Goal: Task Accomplishment & Management: Complete application form

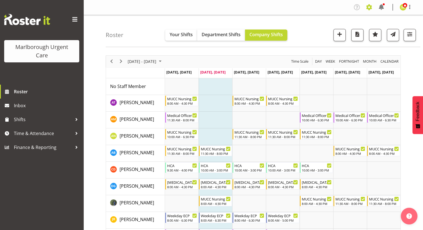
click at [367, 8] on span at bounding box center [369, 7] width 9 height 9
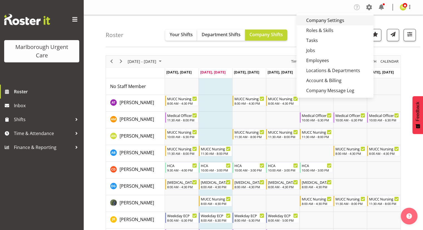
click at [330, 21] on link "Company Settings" at bounding box center [335, 20] width 77 height 10
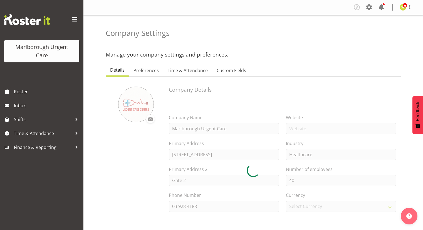
select select "[DATE]"
select select "2_day_before"
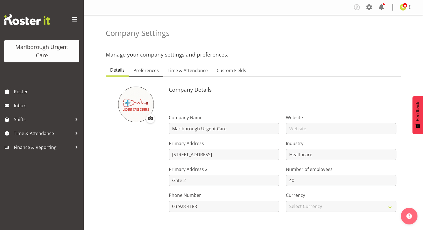
click at [148, 69] on span "Preferences" at bounding box center [146, 70] width 25 height 7
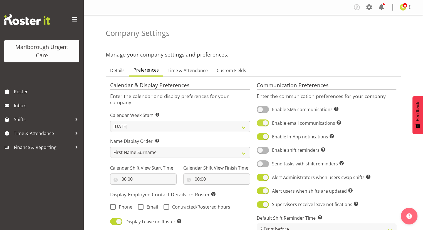
click at [265, 122] on span at bounding box center [263, 122] width 12 height 7
click at [260, 122] on input "Enable email communications Turn on or off email communications for your entire…" at bounding box center [259, 123] width 4 height 4
checkbox input "false"
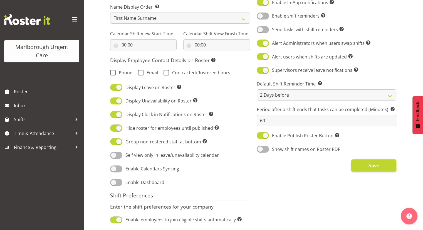
scroll to position [139, 0]
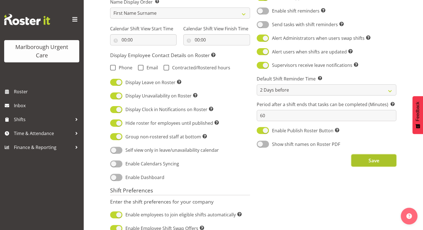
click at [373, 166] on button "Save" at bounding box center [373, 160] width 45 height 12
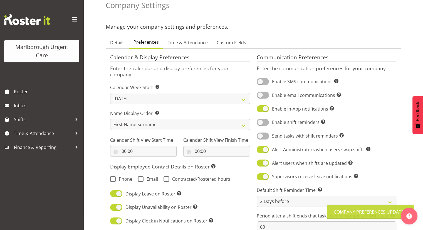
scroll to position [0, 0]
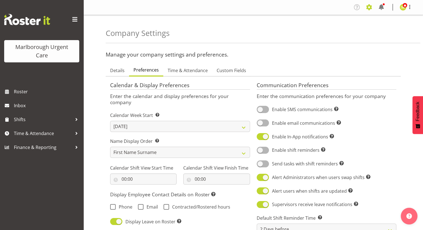
click at [368, 8] on span at bounding box center [369, 7] width 9 height 9
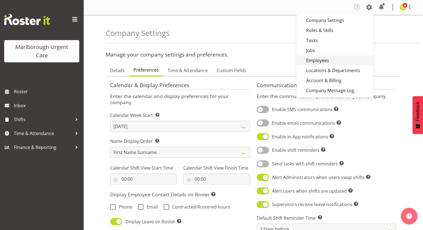
click at [334, 59] on link "Employees" at bounding box center [335, 60] width 77 height 10
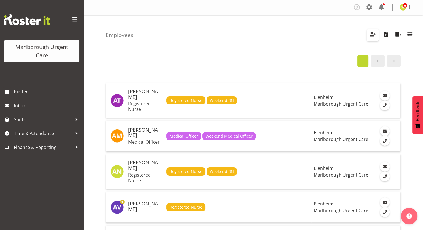
click at [369, 37] on span "button" at bounding box center [372, 34] width 7 height 7
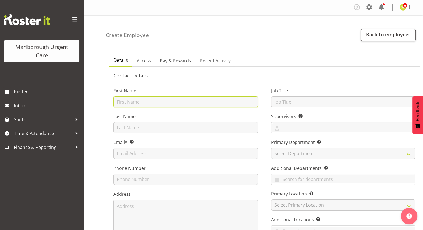
click at [162, 100] on input "text" at bounding box center [186, 101] width 144 height 11
type input "[PERSON_NAME]"
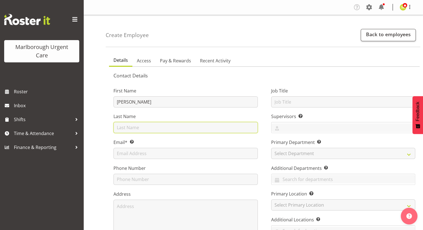
click at [145, 126] on input "text" at bounding box center [186, 127] width 144 height 11
click at [120, 128] on input "van Buuren" at bounding box center [186, 127] width 144 height 11
type input "Van Buuren"
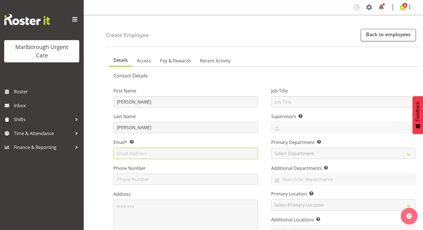
click at [137, 155] on input "text" at bounding box center [186, 153] width 144 height 11
paste input "ewavanbuuren@gmail.com"
type input "ewavanbuuren@gmail.com"
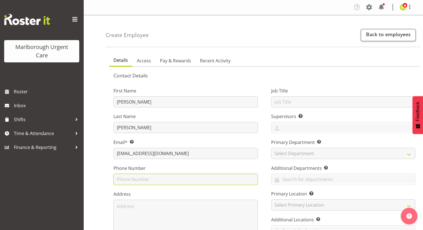
click at [126, 177] on input "text" at bounding box center [186, 179] width 144 height 11
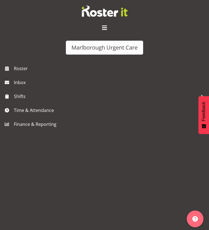
click at [106, 26] on span at bounding box center [104, 27] width 9 height 9
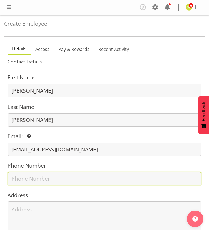
click at [26, 177] on input "text" at bounding box center [105, 178] width 194 height 13
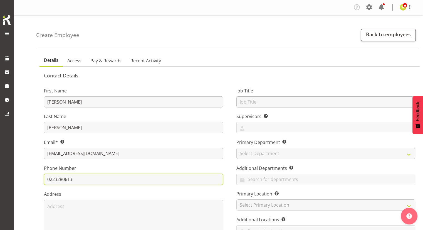
type input "0223280613"
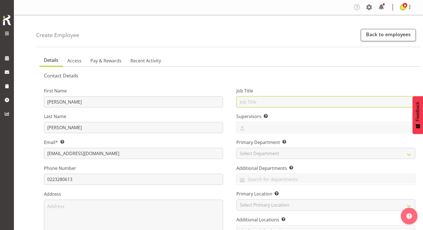
click at [283, 100] on input "text" at bounding box center [325, 101] width 179 height 11
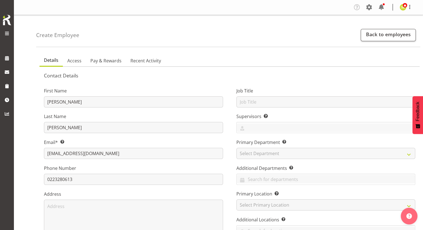
click at [269, 80] on div "Job Title Supervisors Select the employee’s supervisors, or the person who is i…" at bounding box center [326, 167] width 193 height 174
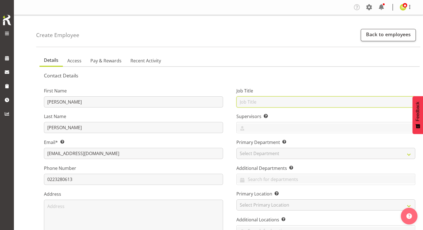
click at [264, 98] on input "text" at bounding box center [325, 101] width 179 height 11
type input "Casual Medical Officer"
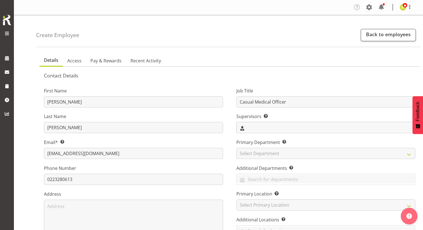
click at [272, 126] on input "text" at bounding box center [326, 127] width 179 height 9
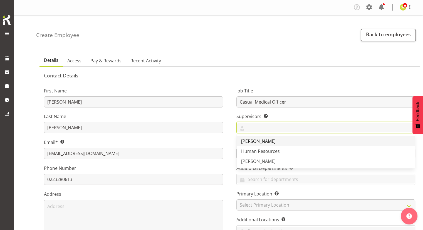
click at [265, 141] on span "[PERSON_NAME]" at bounding box center [258, 141] width 35 height 6
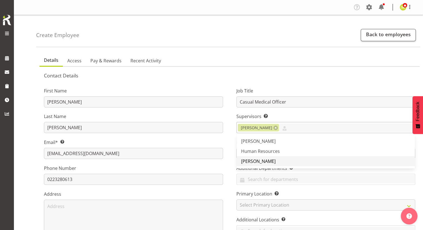
click at [276, 162] on link "[PERSON_NAME]" at bounding box center [326, 161] width 179 height 10
click at [233, 139] on div "Job Title Casual Medical Officer Supervisors Select the employee’s supervisors,…" at bounding box center [326, 167] width 193 height 174
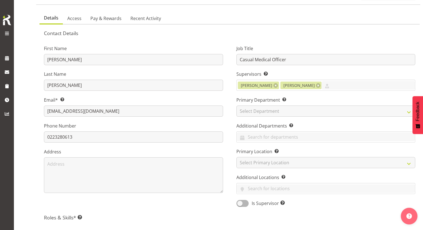
scroll to position [56, 0]
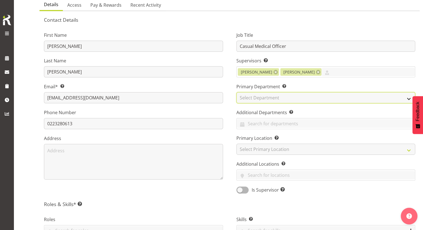
click at [271, 98] on select "Select Department Haemodialysis Dialysis Unit Marlborough Urgent Care" at bounding box center [325, 97] width 179 height 11
select select "925"
click at [236, 92] on select "Select Department Haemodialysis Dialysis Unit Marlborough Urgent Care" at bounding box center [325, 97] width 179 height 11
click at [230, 126] on div "Job Title Casual Medical Officer Supervisors Select the employee’s supervisors,…" at bounding box center [326, 111] width 193 height 174
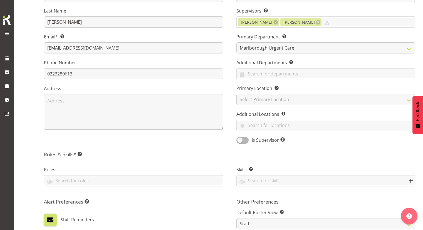
scroll to position [139, 0]
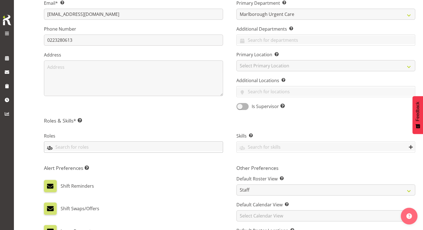
click at [128, 150] on input "text" at bounding box center [133, 146] width 179 height 9
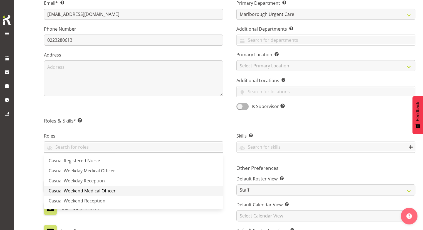
click at [138, 188] on link "Casual Weekend Medical Officer" at bounding box center [133, 191] width 179 height 10
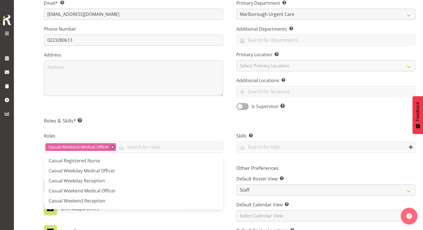
click at [167, 114] on div "Contact Details First Name Ewa Last Name Van Buuren Email* This is a required f…" at bounding box center [229, 121] width 371 height 377
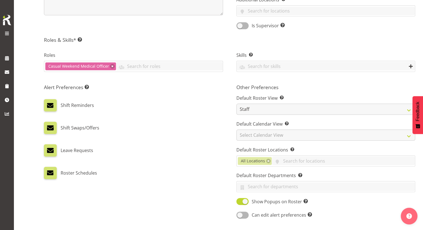
scroll to position [223, 0]
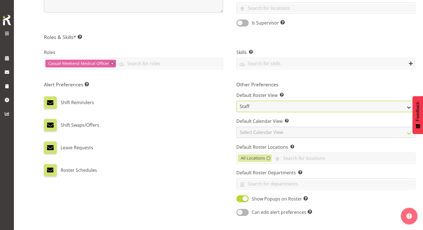
click at [261, 107] on select "Staff Role Shift - Horizontal Shift - Vertical Staff - Location" at bounding box center [325, 106] width 179 height 11
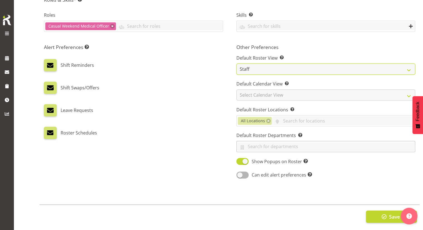
scroll to position [265, 0]
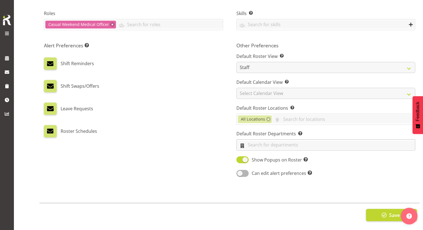
click at [276, 141] on input "text" at bounding box center [326, 145] width 179 height 9
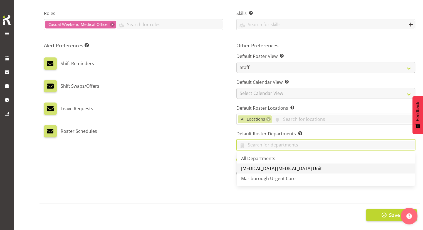
click at [278, 165] on span "[MEDICAL_DATA] [MEDICAL_DATA] Unit" at bounding box center [281, 168] width 81 height 6
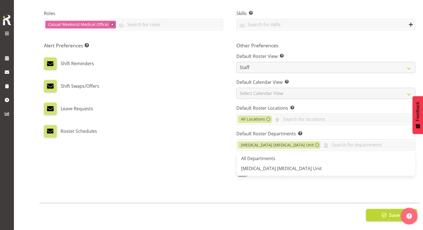
click at [211, 132] on div "Roster Schedules" at bounding box center [133, 131] width 179 height 12
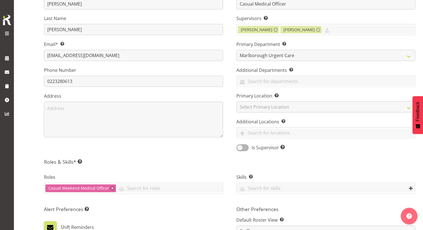
scroll to position [0, 0]
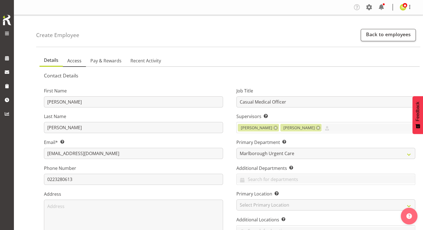
click at [73, 61] on span "Access" at bounding box center [74, 60] width 14 height 7
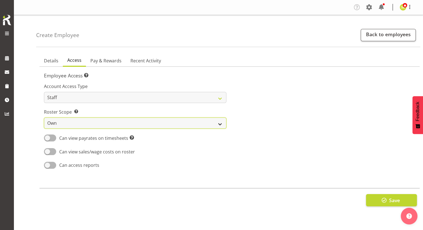
click at [113, 122] on select "Own Department Company" at bounding box center [135, 122] width 183 height 11
select select "department"
click at [44, 117] on select "Own Department Company" at bounding box center [135, 122] width 183 height 11
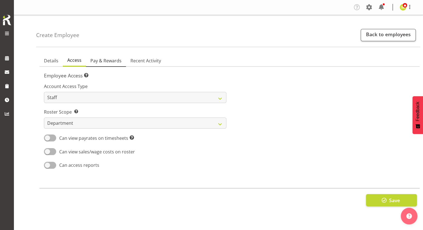
click at [115, 63] on span "Pay & Rewards" at bounding box center [105, 60] width 31 height 7
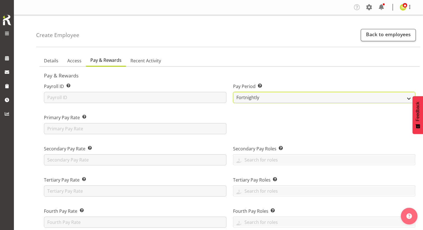
click at [263, 97] on select "Fortnightly MPHO - Haemodialysis Contractors MUCC MUCC Casuals MPHO Admin - nev…" at bounding box center [324, 97] width 183 height 11
select select "193"
click at [233, 92] on select "Fortnightly MPHO - Haemodialysis Contractors MUCC MUCC Casuals MPHO Admin - nev…" at bounding box center [324, 97] width 183 height 11
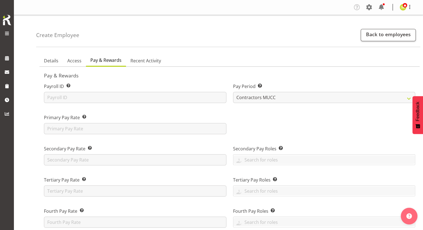
click at [278, 121] on div at bounding box center [324, 121] width 189 height 31
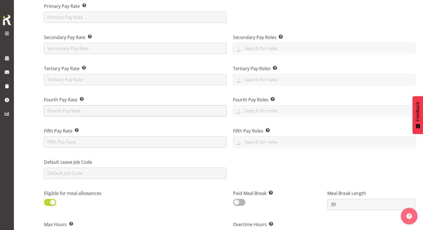
scroll to position [83, 0]
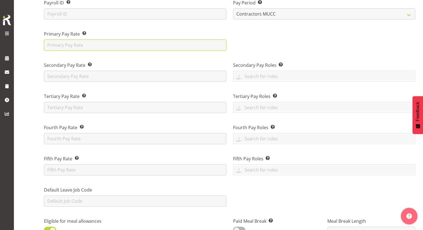
click at [71, 48] on input "text" at bounding box center [135, 45] width 183 height 11
type input "175.50"
click at [275, 48] on div at bounding box center [324, 38] width 189 height 31
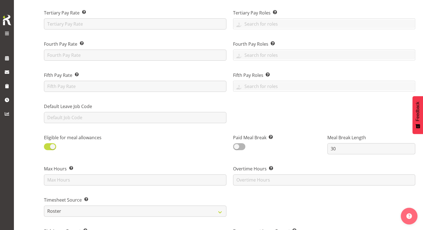
click at [53, 145] on span at bounding box center [50, 146] width 12 height 7
click at [48, 145] on input "checkbox" at bounding box center [46, 147] width 4 height 4
checkbox input "false"
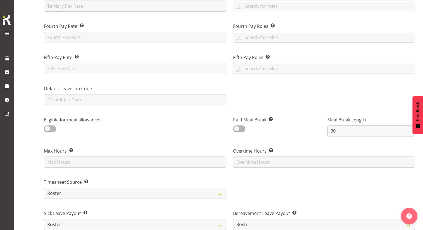
scroll to position [195, 0]
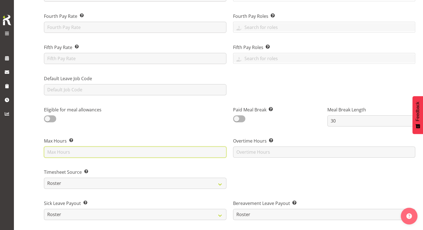
click at [65, 152] on input "text" at bounding box center [135, 151] width 183 height 11
type input "40"
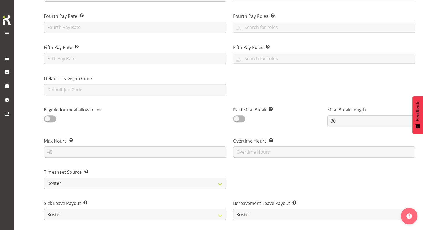
click at [98, 127] on div "Eligible for meal allowances" at bounding box center [135, 113] width 189 height 31
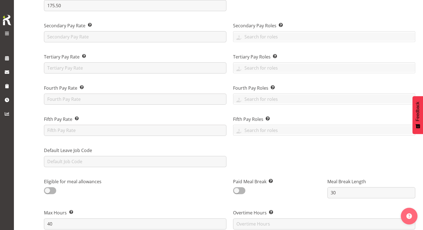
scroll to position [56, 0]
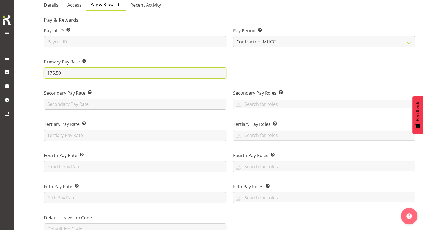
drag, startPoint x: 74, startPoint y: 73, endPoint x: 40, endPoint y: 73, distance: 34.2
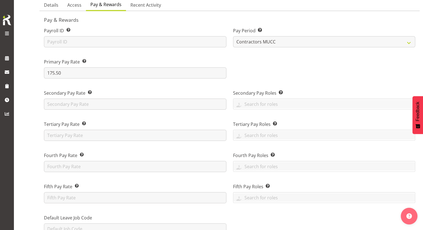
click at [270, 63] on div at bounding box center [324, 66] width 189 height 31
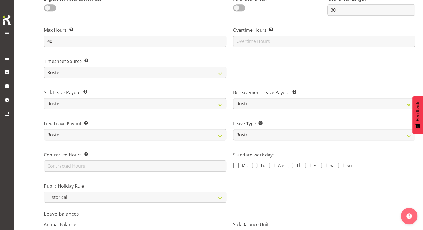
scroll to position [306, 0]
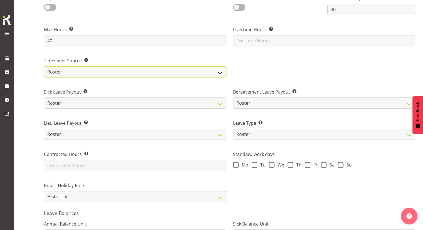
click at [132, 75] on select "Roster Manual GPS GPS (via Roster)" at bounding box center [135, 71] width 183 height 11
select select "manual"
click at [44, 66] on select "Roster Manual GPS GPS (via Roster)" at bounding box center [135, 71] width 183 height 11
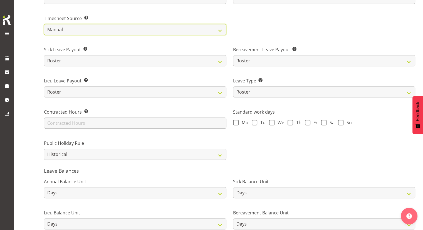
scroll to position [362, 0]
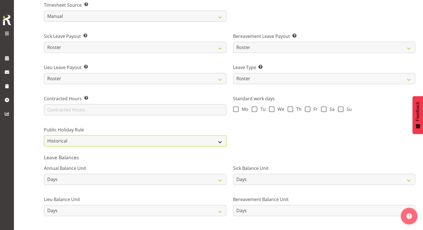
click at [116, 137] on select "Roster Always Pay Never Pay Historical Roster-Fixed" at bounding box center [135, 140] width 183 height 11
select select "roster"
click at [44, 135] on select "Roster Always Pay Never Pay Historical Roster-Fixed" at bounding box center [135, 140] width 183 height 11
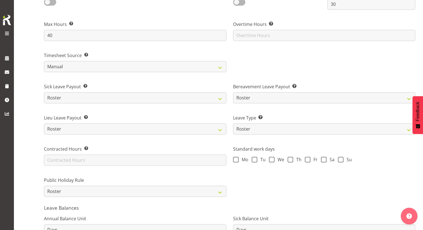
scroll to position [342, 0]
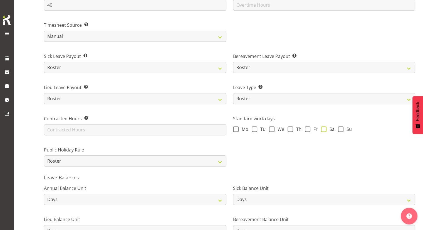
click at [324, 130] on span at bounding box center [324, 129] width 6 height 6
click at [324, 130] on input "Sa" at bounding box center [323, 129] width 4 height 4
checkbox input "true"
click at [343, 128] on span at bounding box center [341, 129] width 6 height 6
click at [342, 128] on input "Su" at bounding box center [340, 129] width 4 height 4
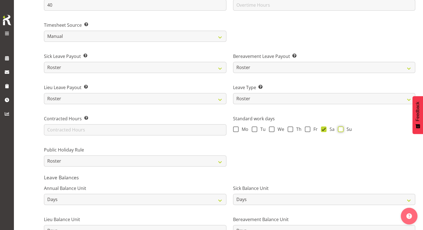
checkbox input "true"
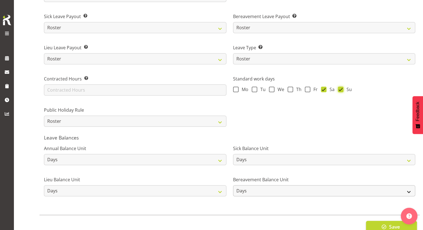
scroll to position [390, 0]
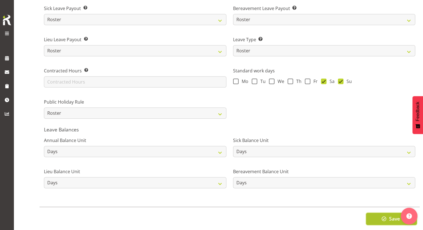
click at [373, 215] on button "Save" at bounding box center [391, 219] width 51 height 12
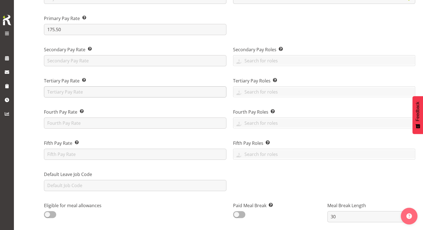
scroll to position [0, 0]
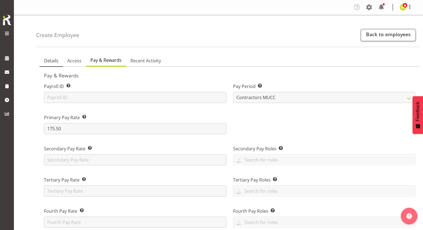
click at [56, 61] on span "Details" at bounding box center [51, 60] width 14 height 7
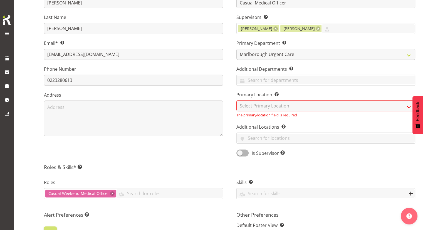
scroll to position [111, 0]
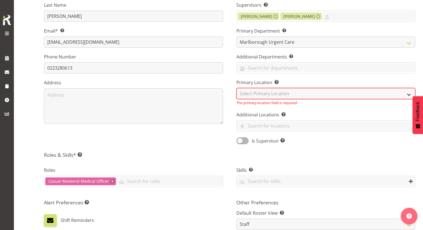
click at [271, 95] on select "Select Primary Location Blenheim" at bounding box center [325, 93] width 179 height 11
select select "1282"
click at [236, 88] on select "Select Primary Location Blenheim" at bounding box center [325, 93] width 179 height 11
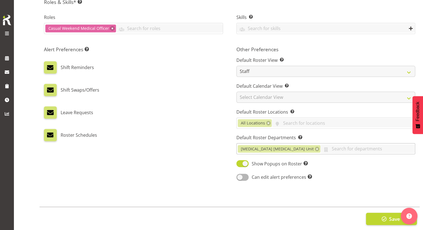
scroll to position [265, 0]
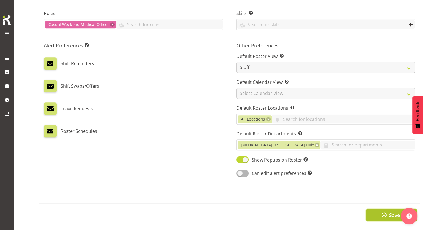
click at [380, 209] on button "Save" at bounding box center [391, 215] width 51 height 12
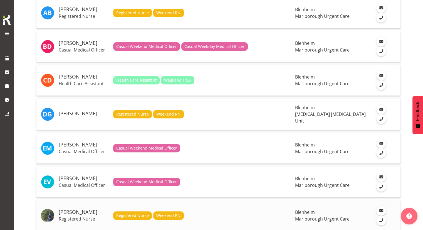
scroll to position [223, 0]
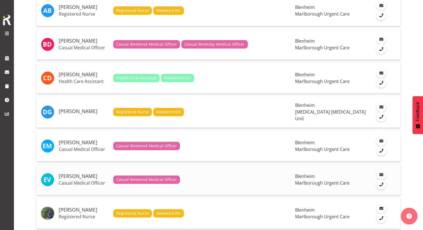
click at [88, 173] on h5 "[PERSON_NAME]" at bounding box center [84, 176] width 50 height 6
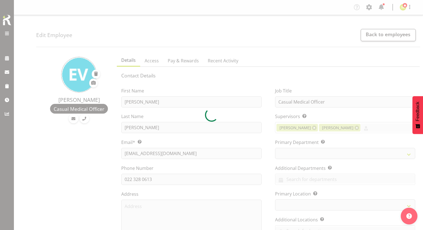
select select "TimelineWeek"
select select
select select "925"
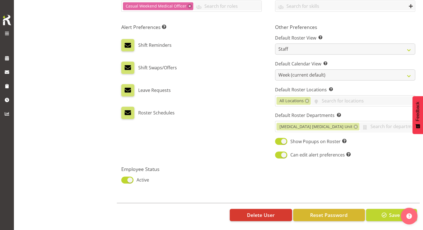
scroll to position [284, 0]
click at [325, 211] on span "Reset Password" at bounding box center [329, 214] width 38 height 7
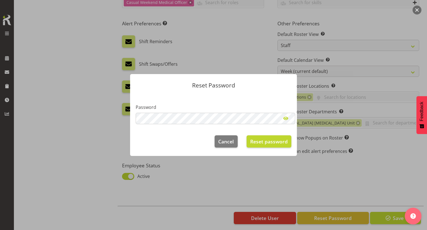
click at [288, 119] on span at bounding box center [285, 118] width 11 height 11
click at [272, 142] on span "Reset password" at bounding box center [269, 140] width 38 height 7
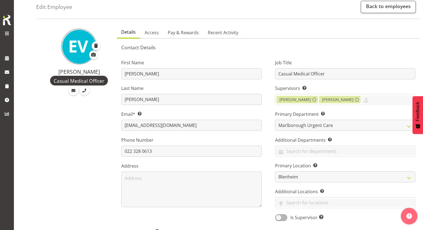
scroll to position [0, 0]
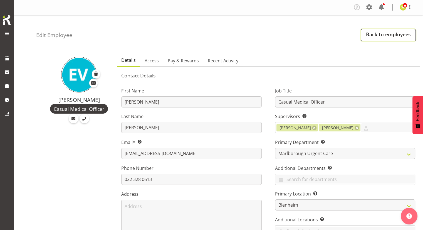
click at [369, 33] on link "Back to employees" at bounding box center [388, 35] width 55 height 12
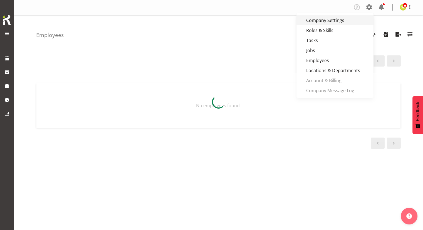
click at [338, 23] on link "Company Settings" at bounding box center [335, 20] width 77 height 10
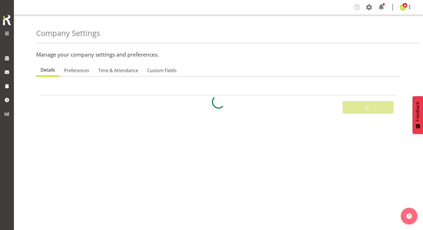
select select
select select "[DATE]"
checkbox input "false"
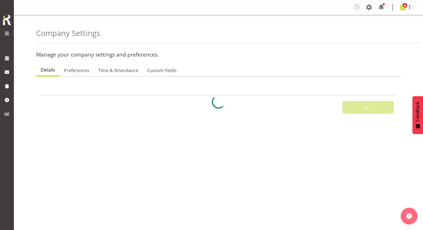
checkbox input "false"
checkbox input "true"
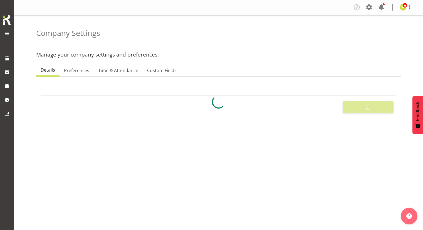
checkbox input "true"
type input "72"
type input "8"
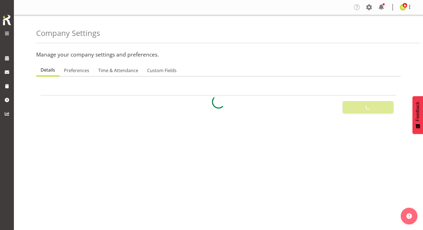
type input "40"
type input "11"
checkbox input "false"
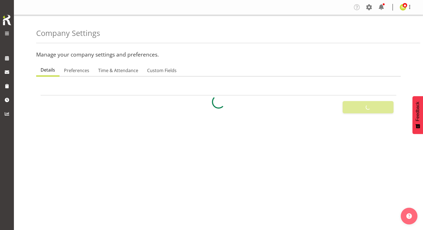
checkbox input "true"
select select "2_day_before"
type input "60"
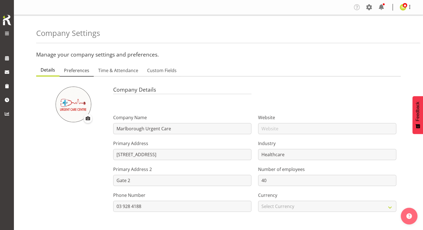
click at [73, 69] on span "Preferences" at bounding box center [76, 70] width 25 height 7
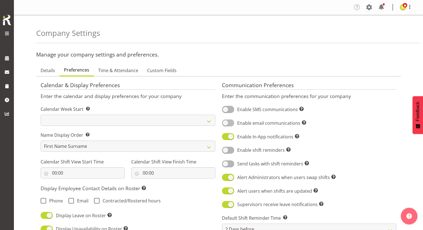
click at [228, 122] on span at bounding box center [228, 122] width 12 height 7
click at [226, 122] on input "Enable email communications Turn on or off email communications for your entire…" at bounding box center [224, 123] width 4 height 4
checkbox input "true"
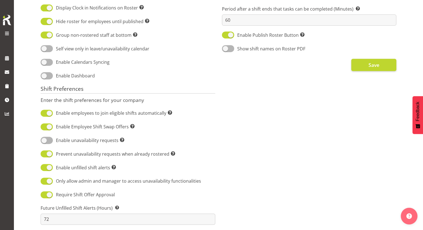
scroll to position [250, 0]
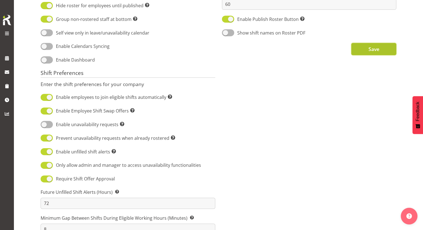
click at [385, 49] on button "Save" at bounding box center [373, 49] width 45 height 12
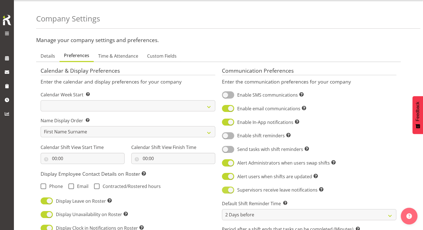
scroll to position [0, 0]
